Goal: Check status: Check status

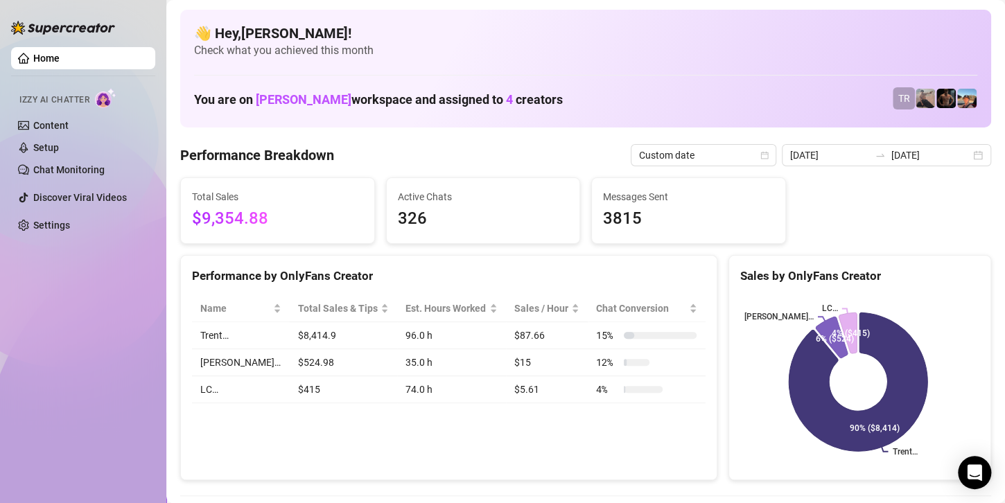
scroll to position [69, 0]
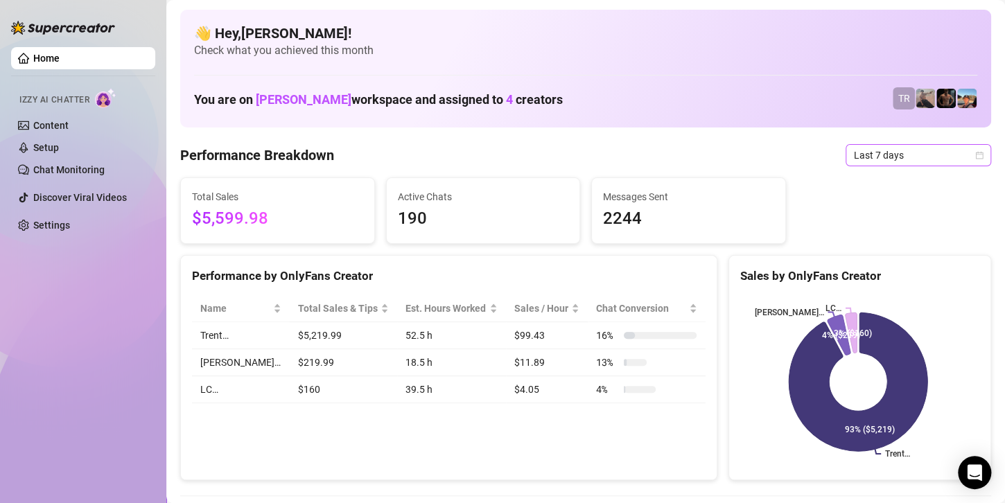
click at [892, 152] on span "Last 7 days" at bounding box center [918, 155] width 129 height 21
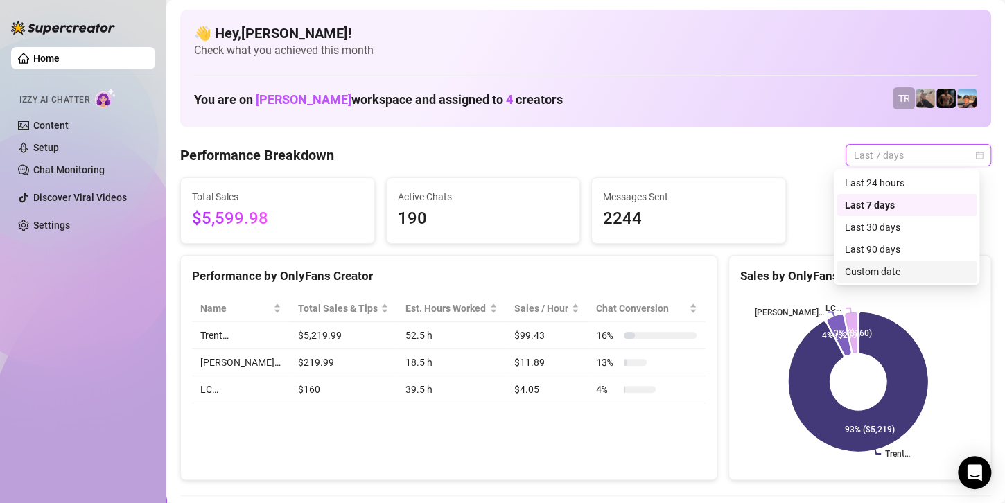
click at [867, 276] on div "Custom date" at bounding box center [906, 271] width 123 height 15
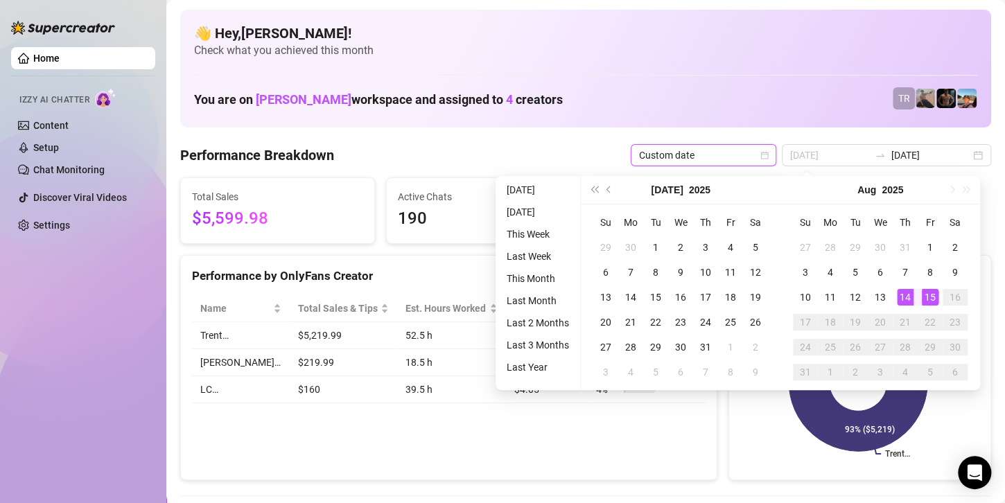
type input "[DATE]"
click at [931, 294] on div "15" at bounding box center [930, 297] width 17 height 17
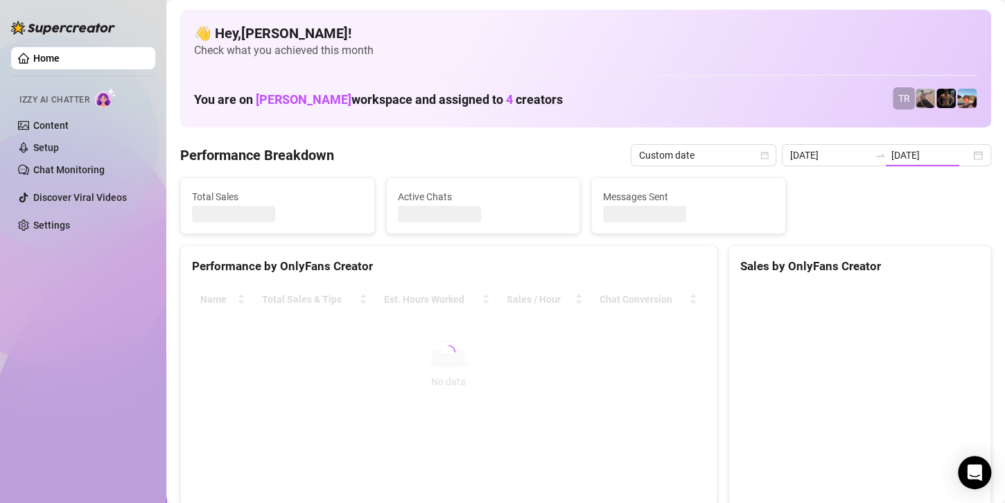
type input "[DATE]"
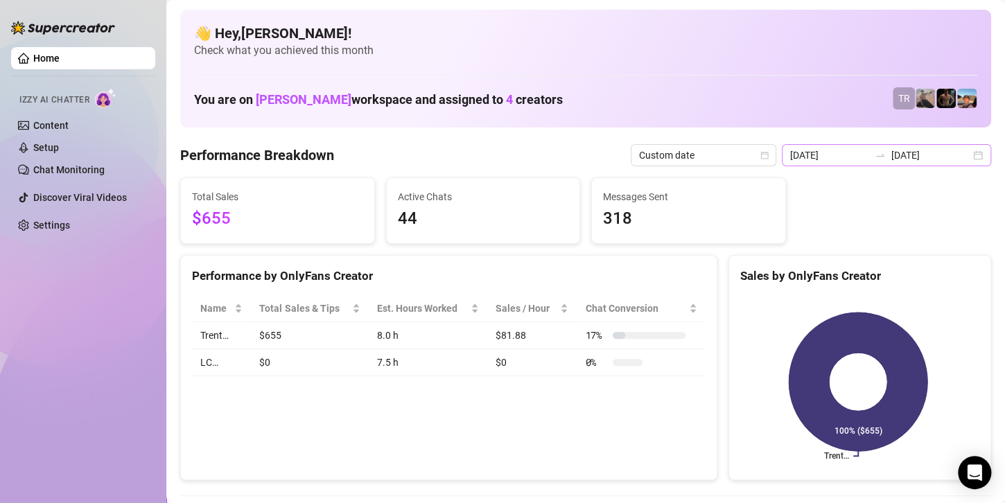
click at [907, 164] on div "[DATE] [DATE]" at bounding box center [886, 155] width 209 height 22
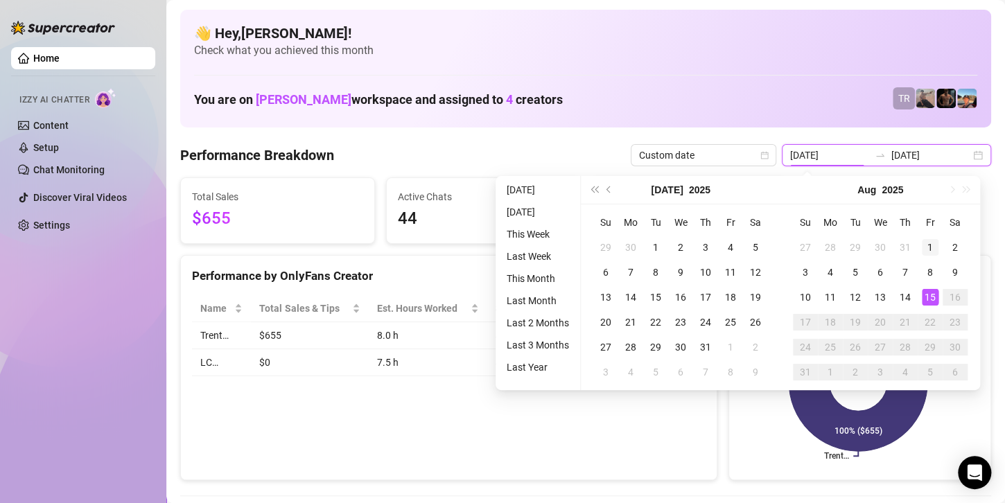
type input "[DATE]"
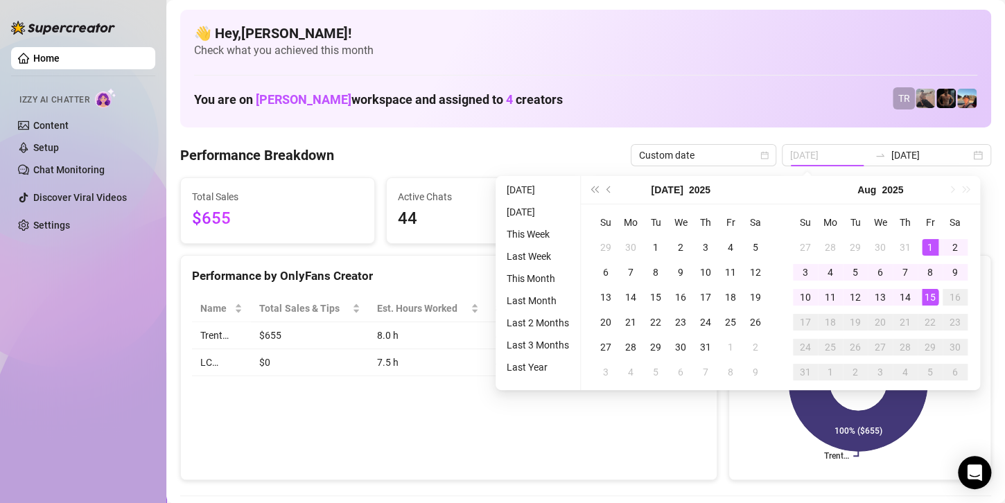
click at [927, 244] on div "1" at bounding box center [930, 247] width 17 height 17
type input "[DATE]"
click at [925, 299] on div "15" at bounding box center [930, 297] width 17 height 17
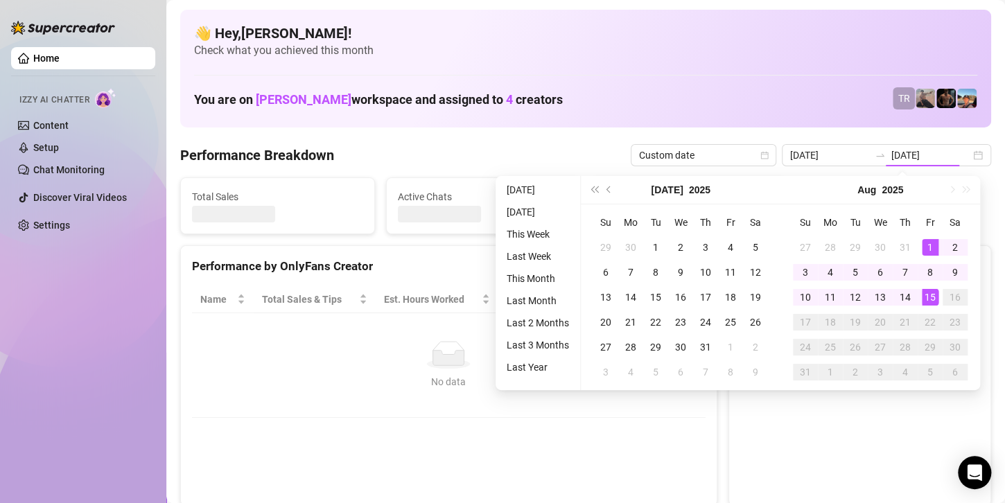
type input "[DATE]"
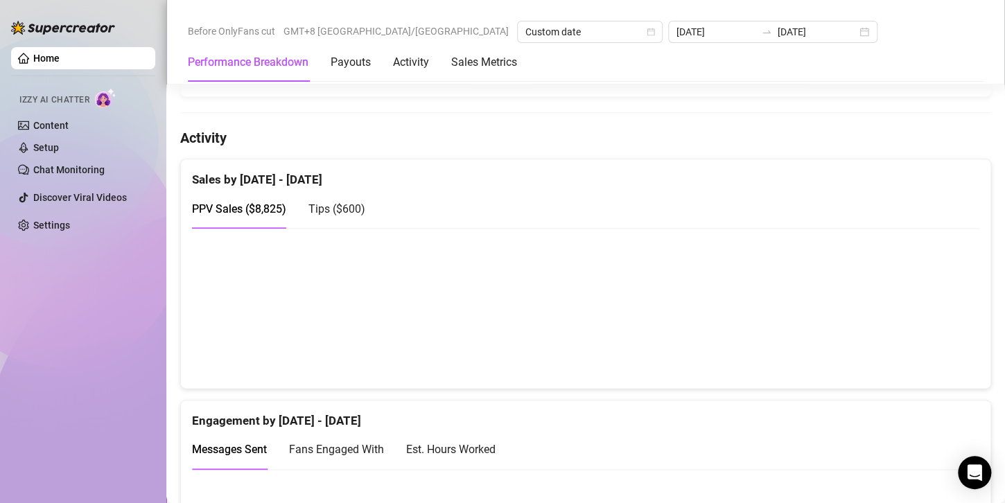
scroll to position [693, 0]
